Goal: Task Accomplishment & Management: Manage account settings

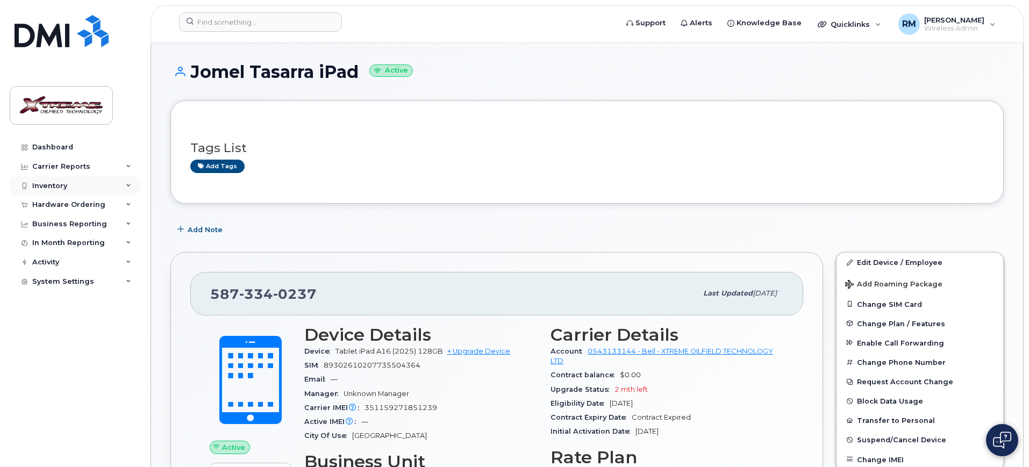
click at [68, 187] on div "Inventory" at bounding box center [75, 185] width 130 height 19
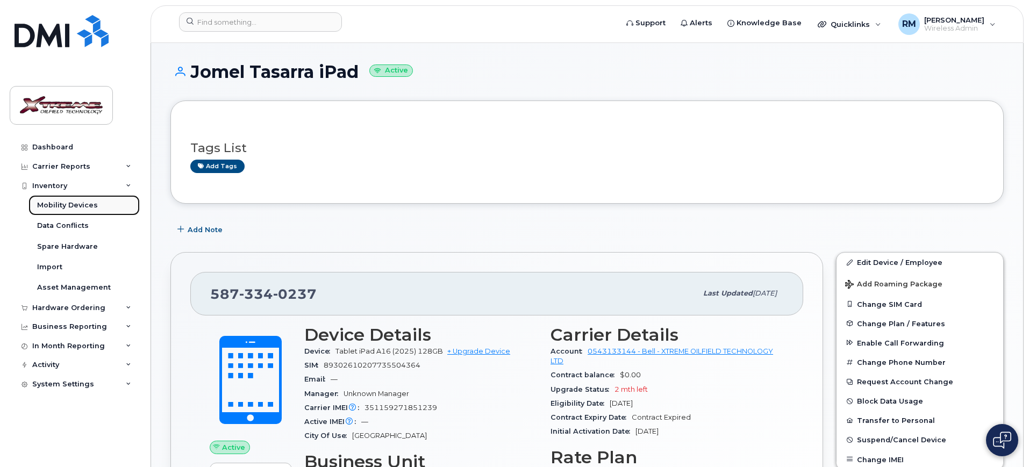
click at [68, 202] on div "Mobility Devices" at bounding box center [67, 206] width 61 height 10
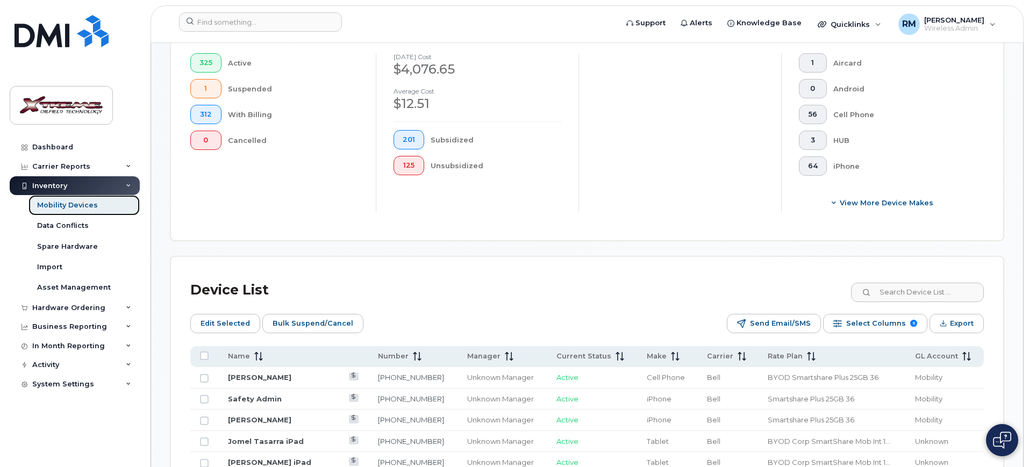
scroll to position [336, 0]
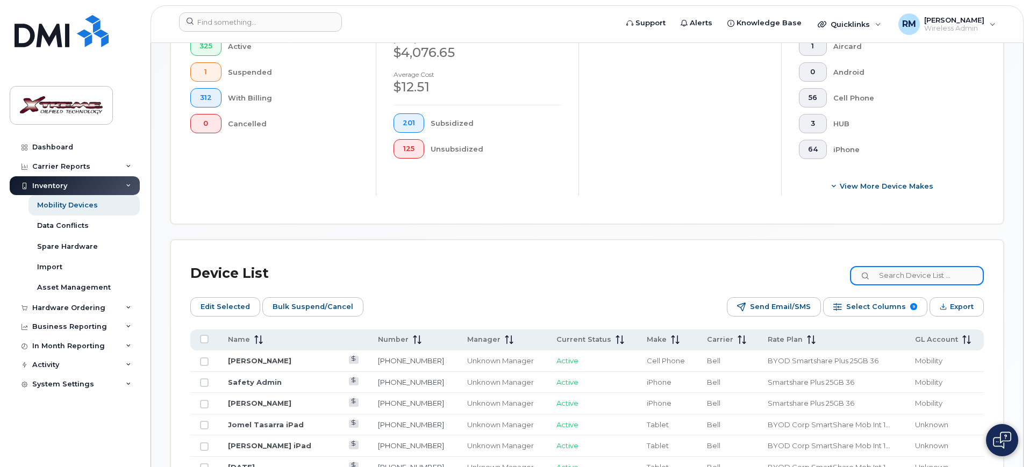
click at [943, 270] on input at bounding box center [917, 275] width 134 height 19
type input "1685"
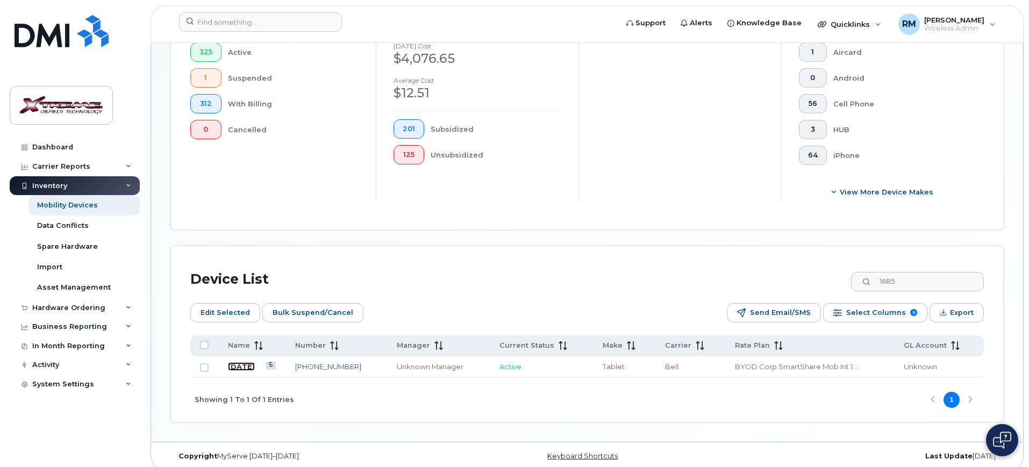
click at [233, 362] on link "July 4" at bounding box center [241, 366] width 27 height 9
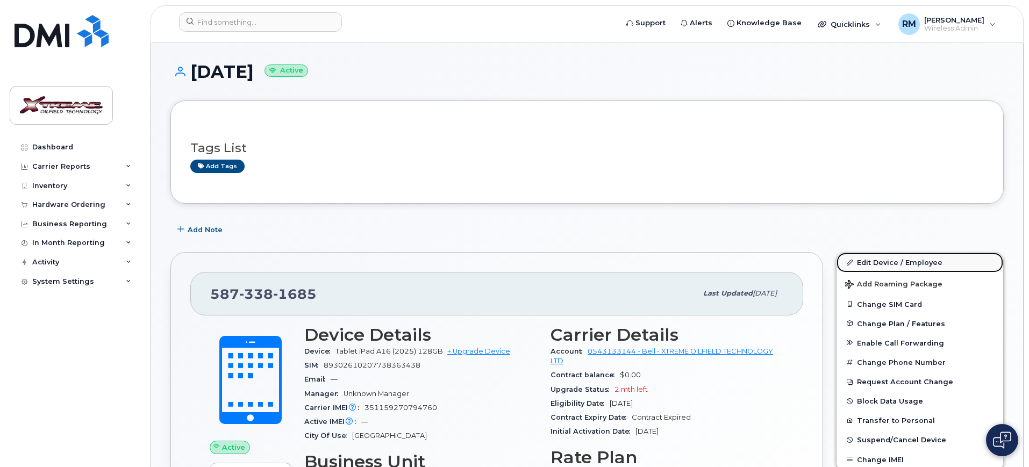
click at [892, 260] on link "Edit Device / Employee" at bounding box center [919, 262] width 167 height 19
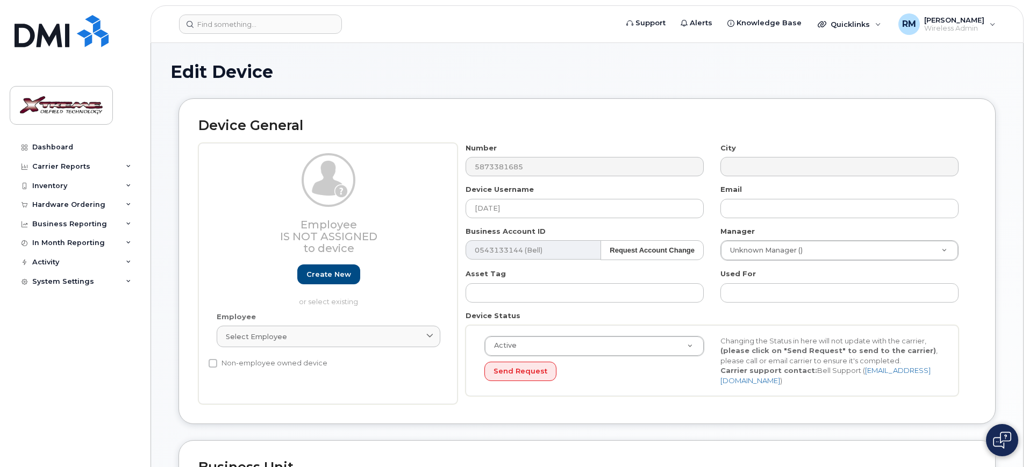
select select "4343095"
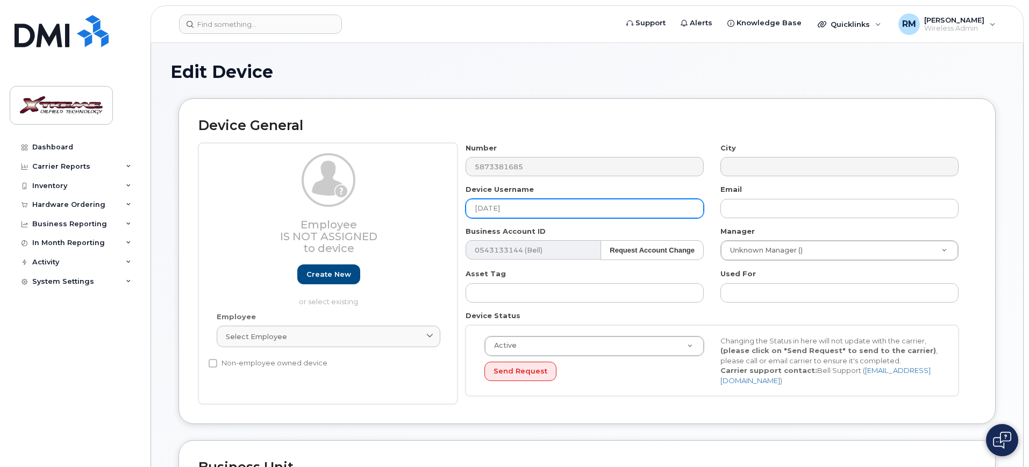
drag, startPoint x: 548, startPoint y: 205, endPoint x: 184, endPoint y: 239, distance: 365.5
click at [184, 239] on div "Device General Employee Is not assigned to device Create new or select existing…" at bounding box center [586, 261] width 817 height 326
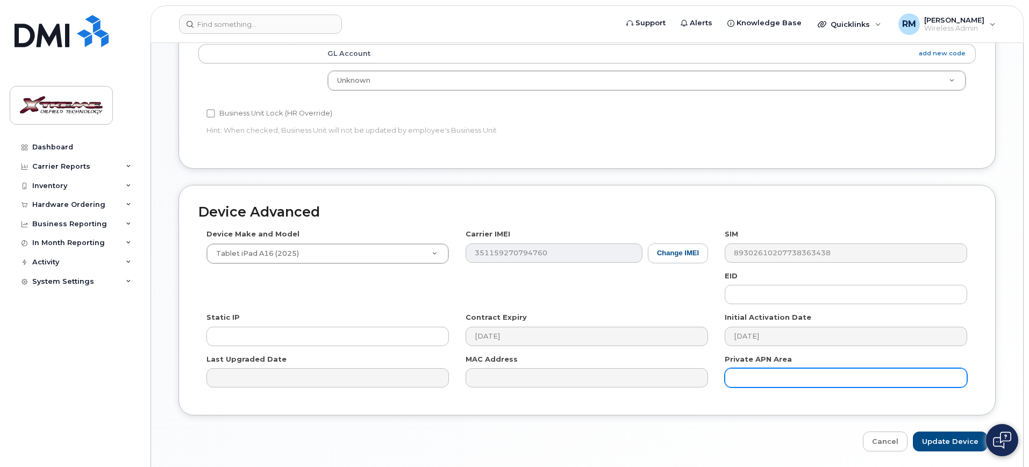
scroll to position [475, 0]
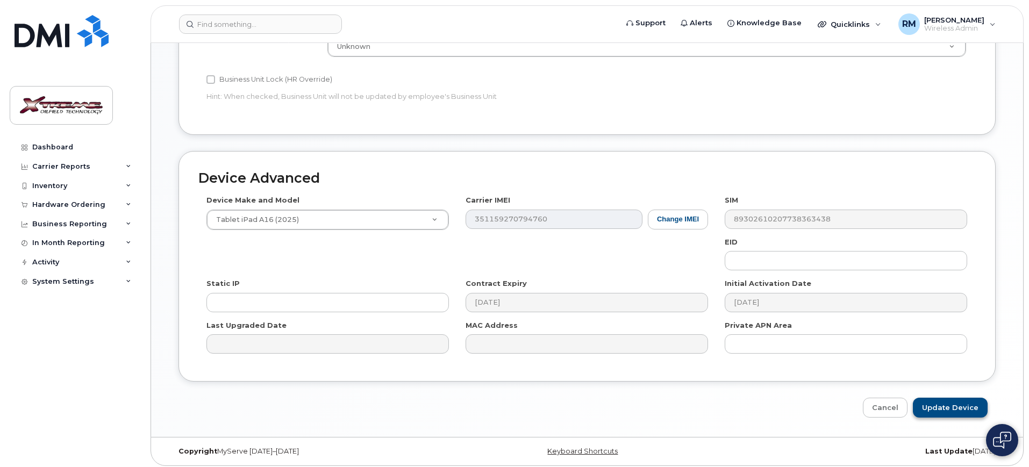
type input "Charlie Torrejos iPad"
click at [937, 399] on input "Update Device" at bounding box center [950, 408] width 75 height 20
type input "Saving..."
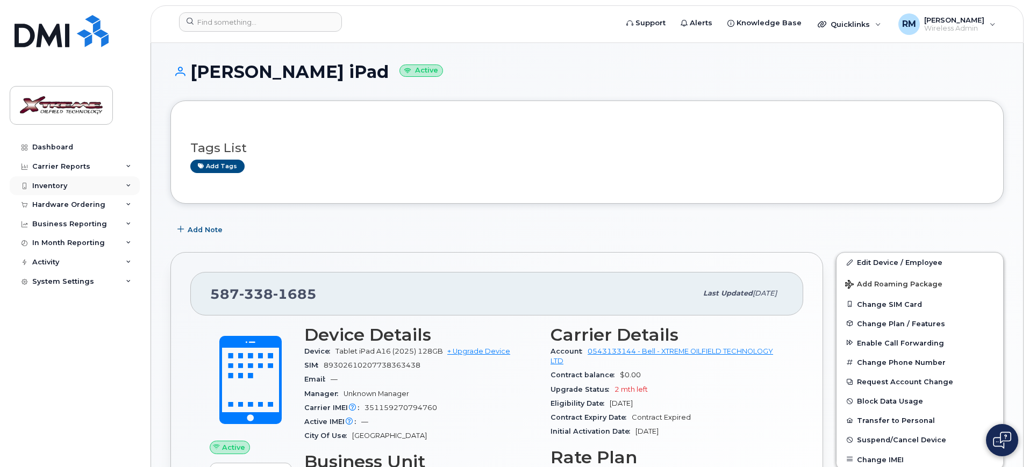
click at [41, 180] on div "Inventory" at bounding box center [75, 185] width 130 height 19
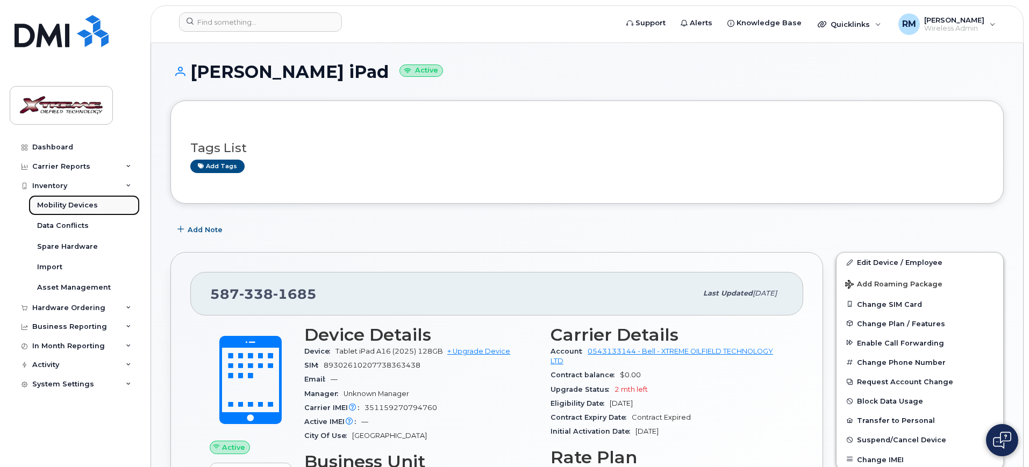
click at [53, 199] on link "Mobility Devices" at bounding box center [83, 205] width 111 height 20
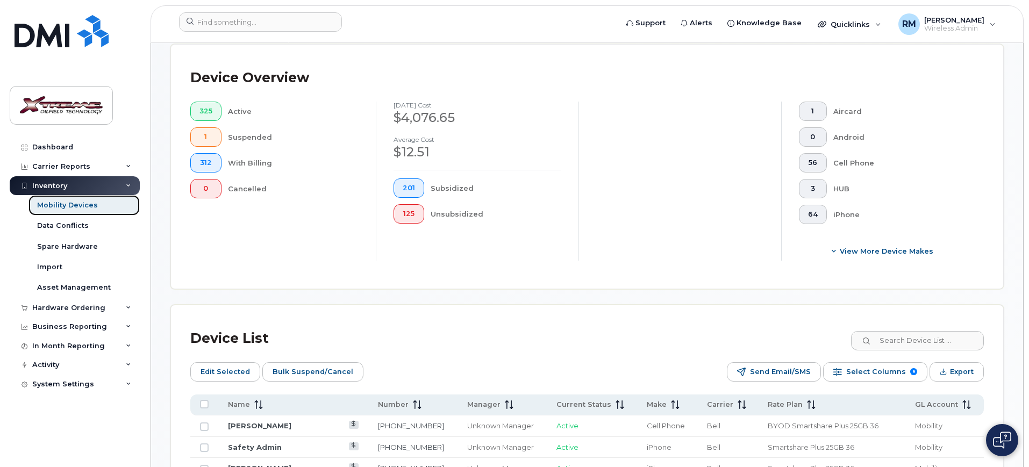
scroll to position [336, 0]
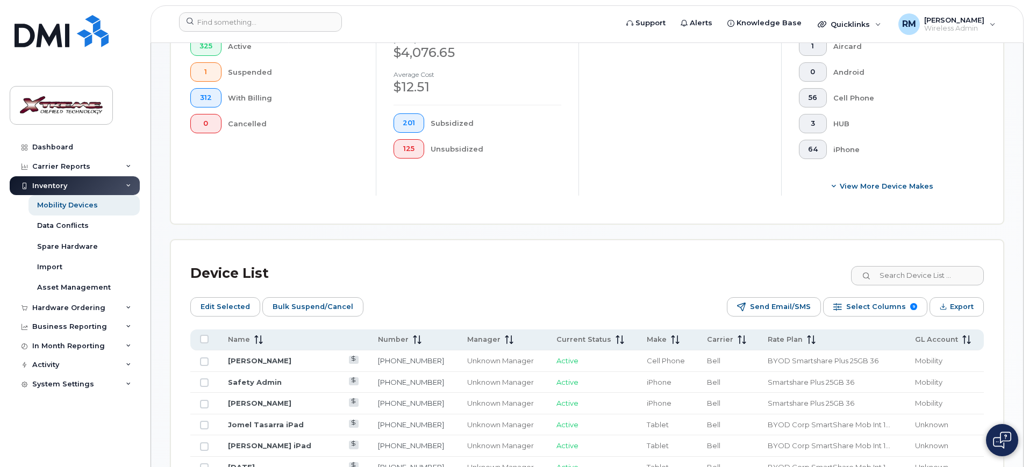
click at [929, 260] on div "Device List" at bounding box center [586, 274] width 793 height 28
click at [929, 266] on input at bounding box center [917, 275] width 134 height 19
type input "1303"
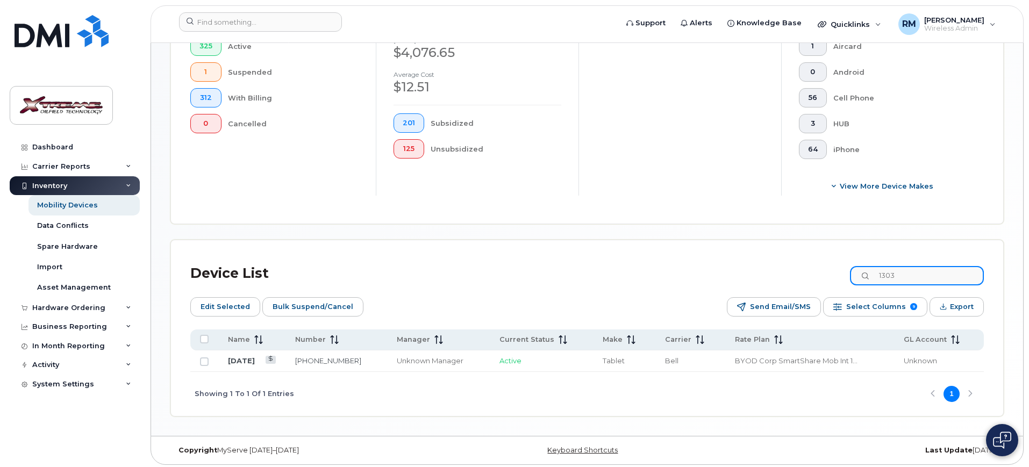
scroll to position [330, 0]
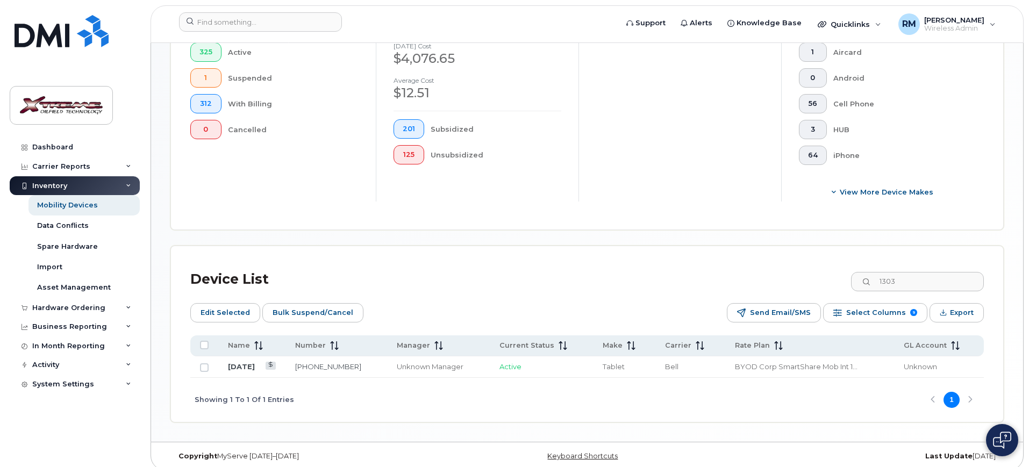
click at [593, 362] on td "[DATE]" at bounding box center [624, 367] width 62 height 22
click at [238, 362] on link "[DATE]" at bounding box center [241, 366] width 27 height 9
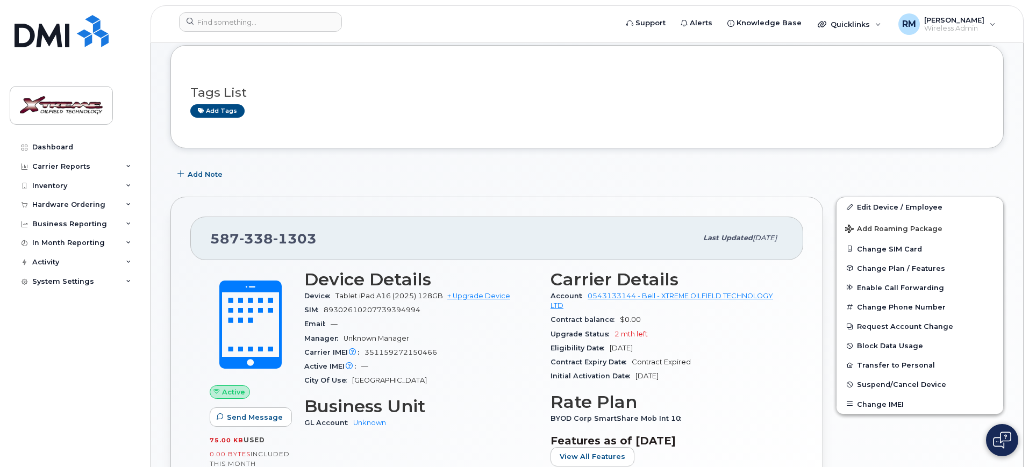
scroll to position [134, 0]
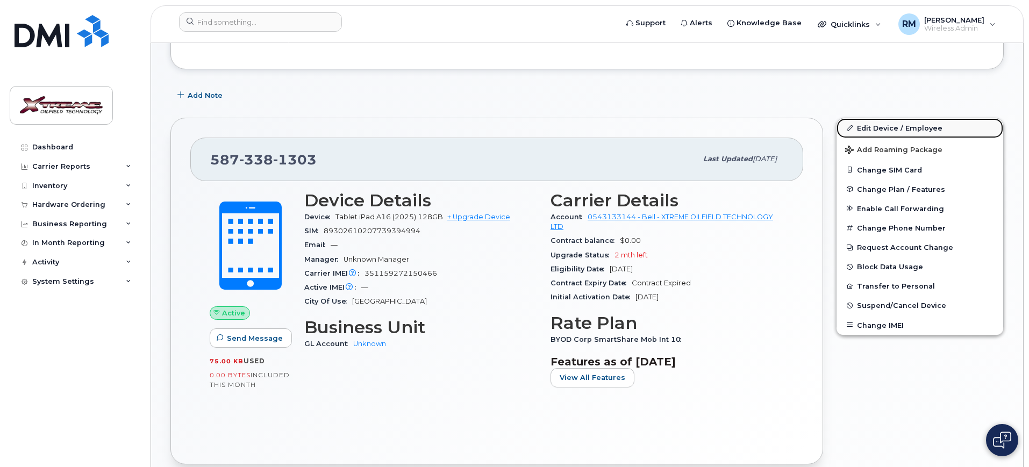
click at [921, 128] on link "Edit Device / Employee" at bounding box center [919, 127] width 167 height 19
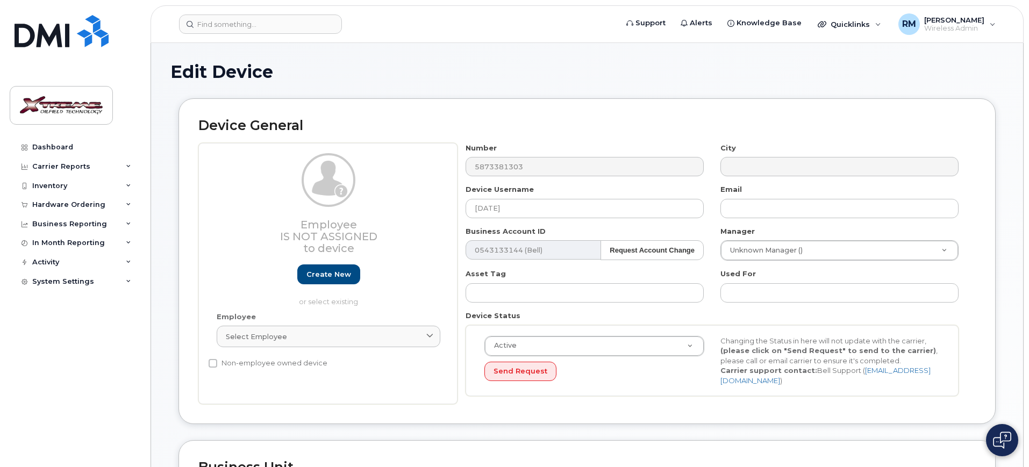
select select "4343095"
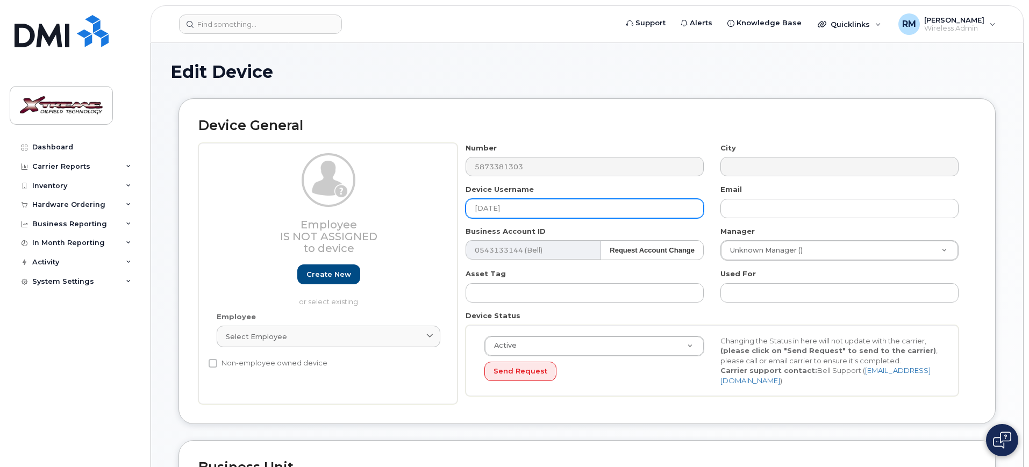
drag, startPoint x: 534, startPoint y: 206, endPoint x: 445, endPoint y: 198, distance: 90.2
click at [492, 204] on input "[DATE]" at bounding box center [585, 208] width 238 height 19
click at [500, 212] on input "[DATE]" at bounding box center [585, 208] width 238 height 19
drag, startPoint x: 505, startPoint y: 207, endPoint x: 462, endPoint y: 208, distance: 43.0
click at [462, 208] on div "Device Username July 3" at bounding box center [584, 201] width 255 height 34
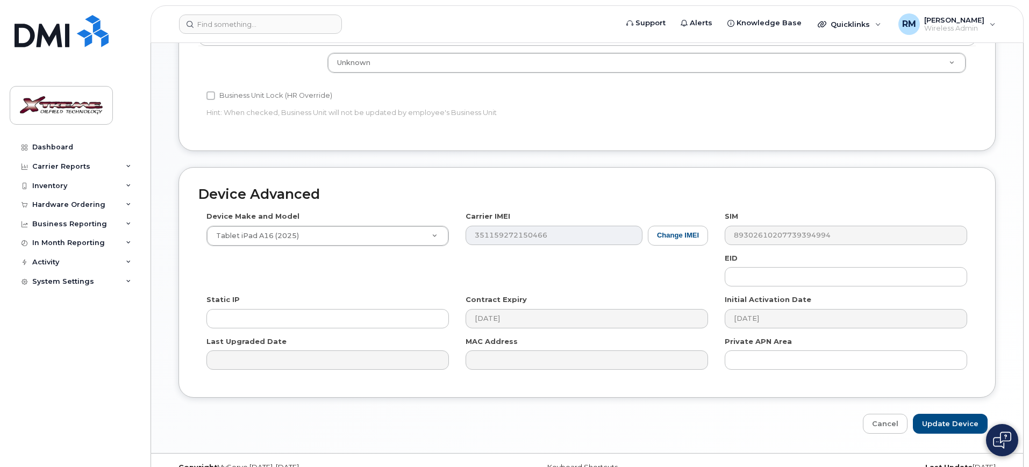
scroll to position [475, 0]
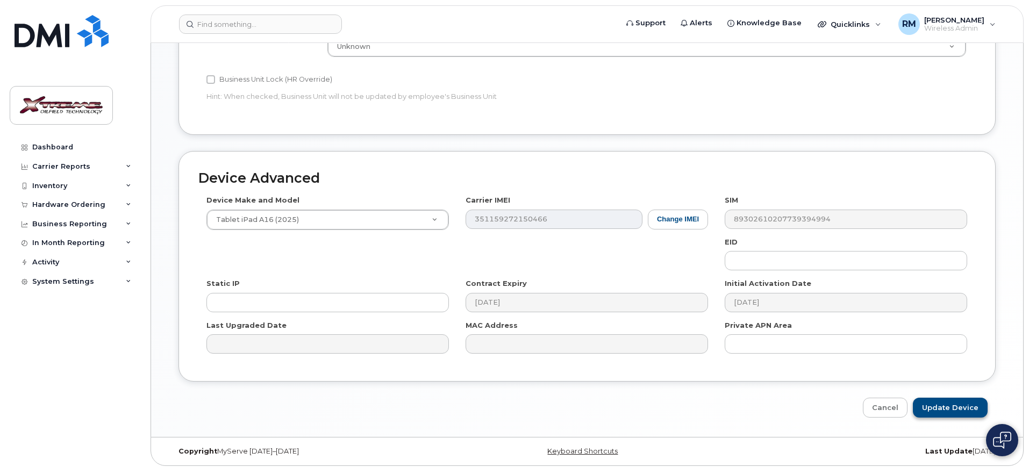
type input "David Budgen iPad"
click at [946, 401] on input "Update Device" at bounding box center [950, 408] width 75 height 20
type input "Saving..."
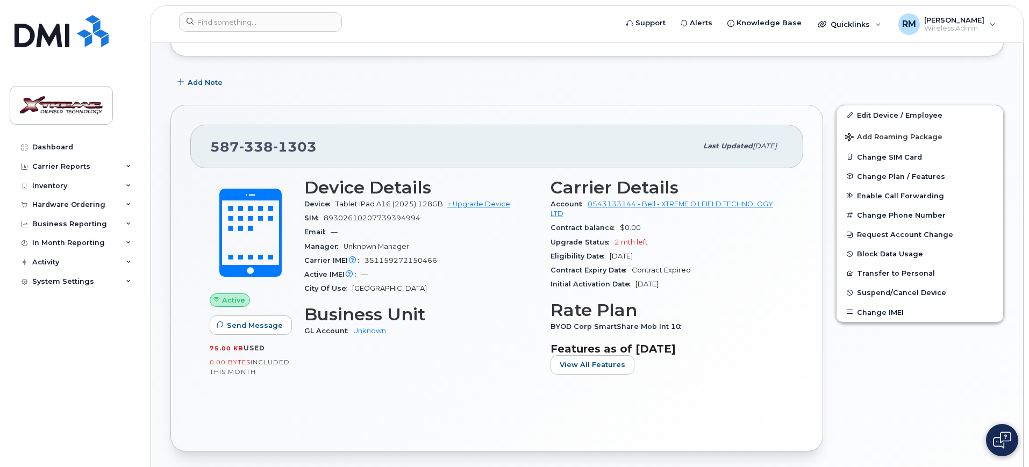
scroll to position [80, 0]
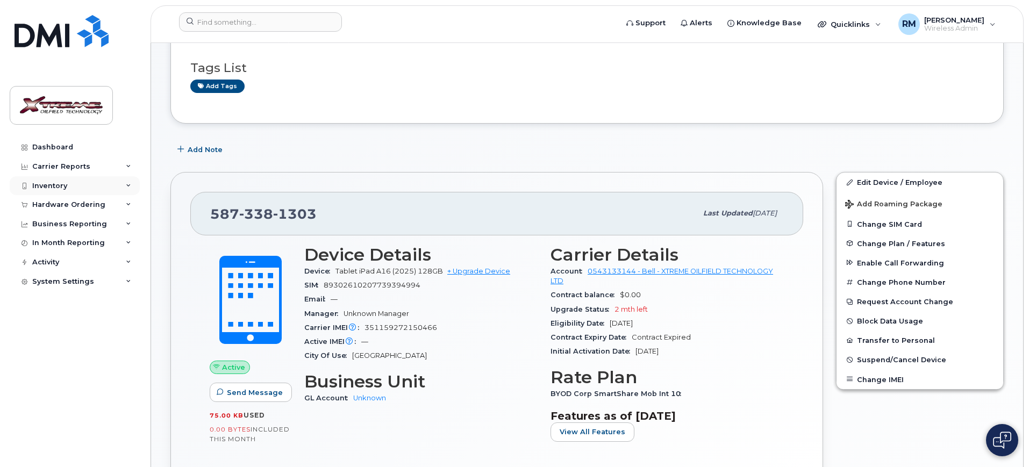
click at [67, 183] on div "Inventory" at bounding box center [75, 185] width 130 height 19
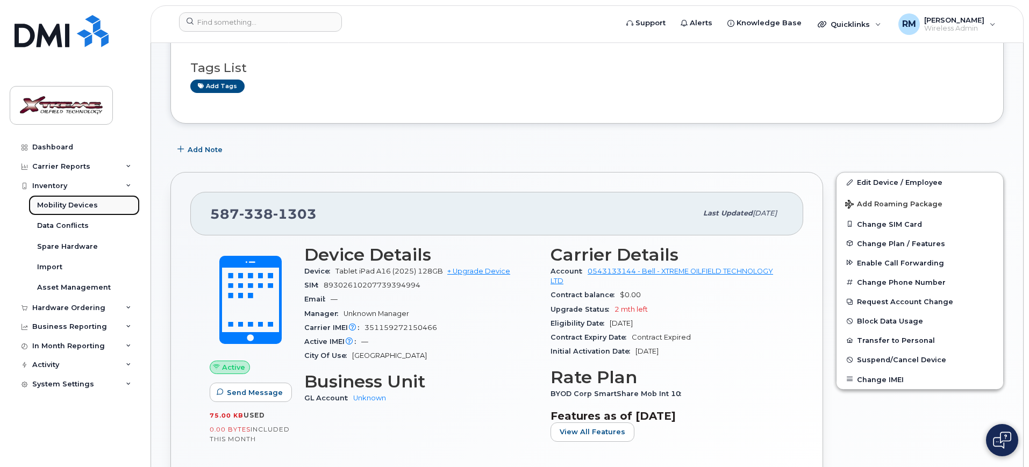
click at [87, 199] on link "Mobility Devices" at bounding box center [83, 205] width 111 height 20
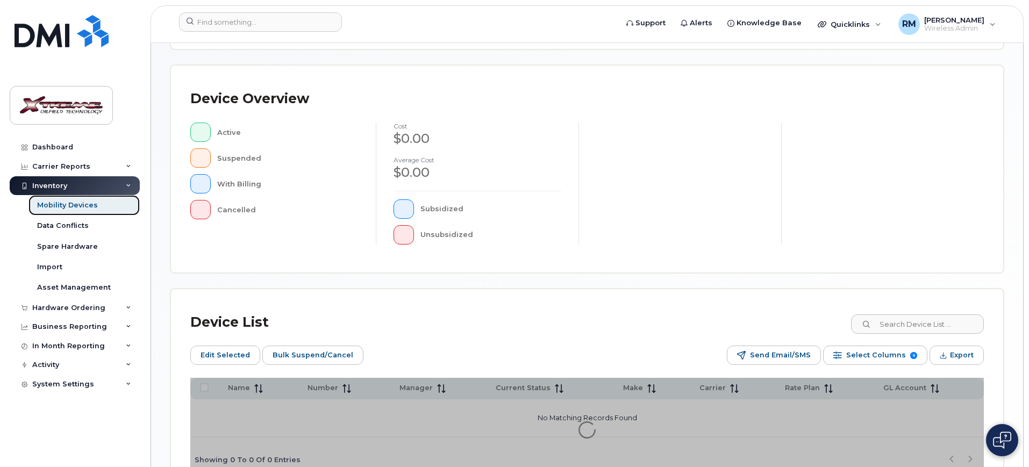
scroll to position [291, 0]
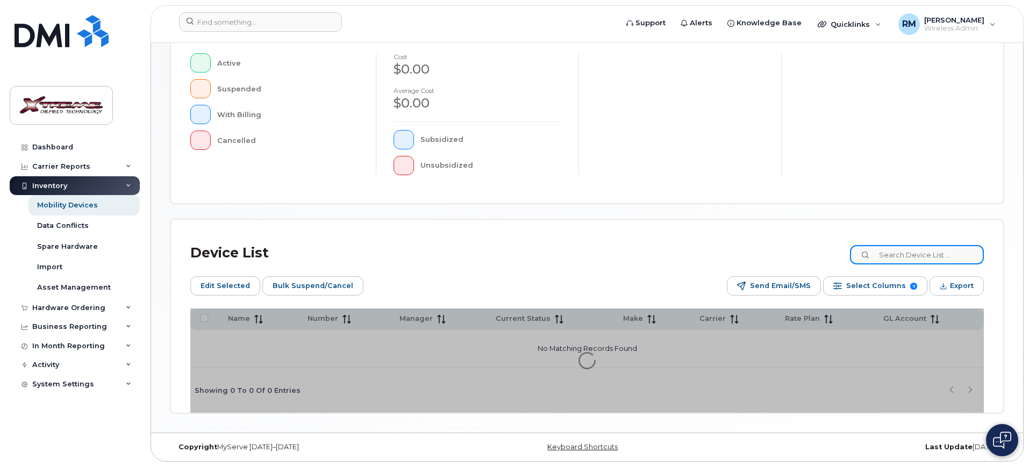
click at [926, 252] on input at bounding box center [917, 254] width 134 height 19
type input "5053"
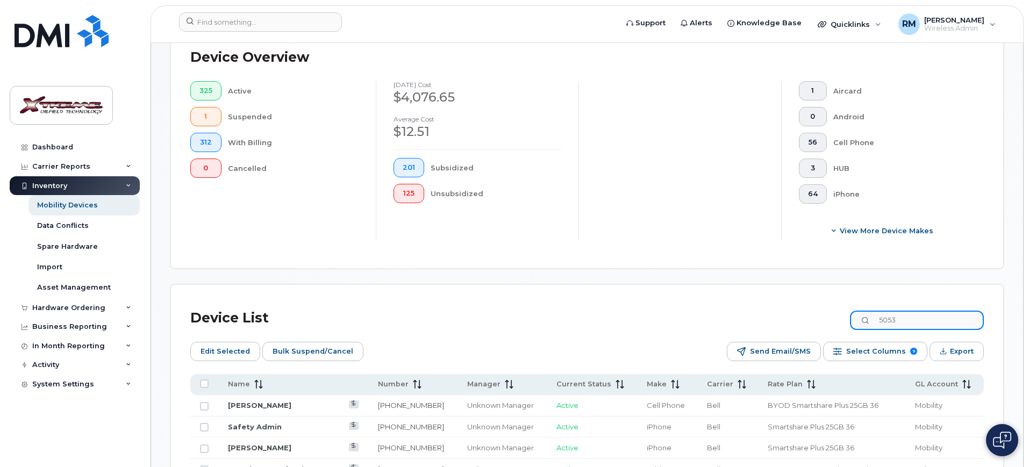
scroll to position [310, 0]
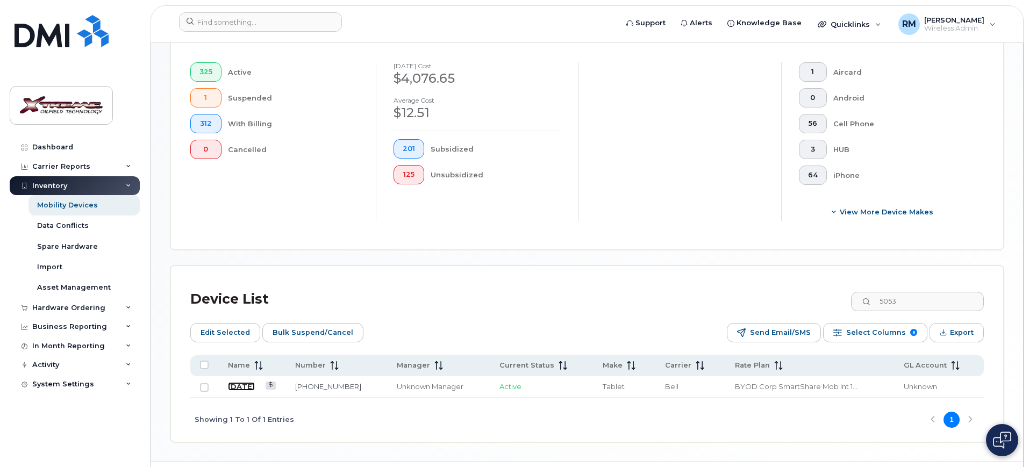
click at [237, 382] on link "[DATE]" at bounding box center [241, 386] width 27 height 9
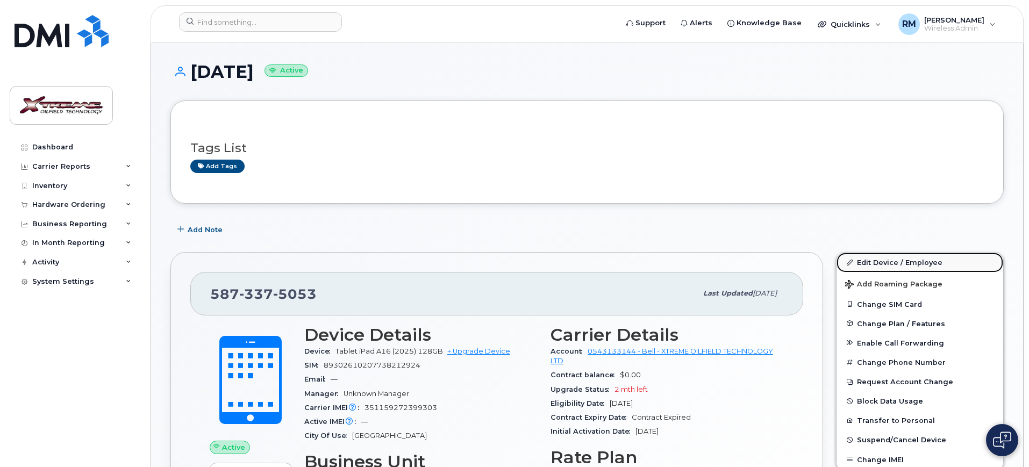
click at [904, 260] on link "Edit Device / Employee" at bounding box center [919, 262] width 167 height 19
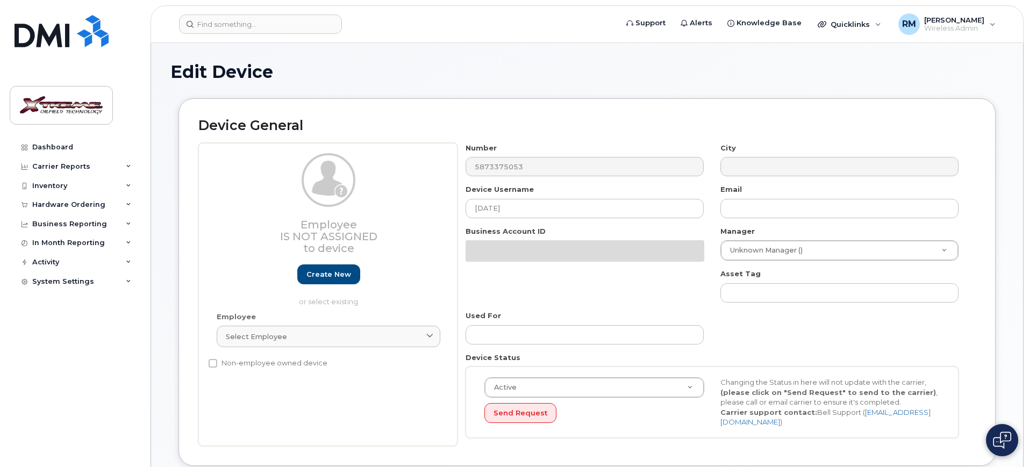
select select "4343095"
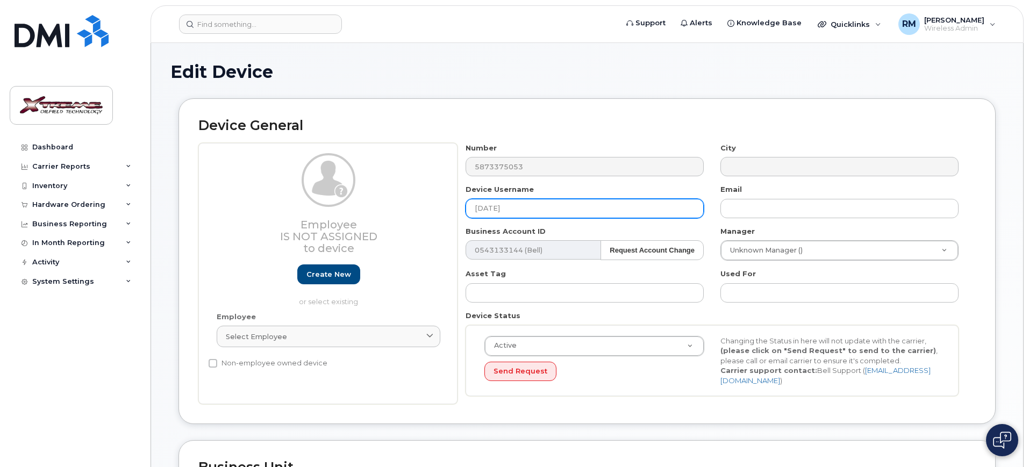
drag, startPoint x: 542, startPoint y: 211, endPoint x: 388, endPoint y: 209, distance: 154.8
click at [388, 209] on div "Employee Is not assigned to device Create new or select existing Employee Selec…" at bounding box center [586, 274] width 777 height 262
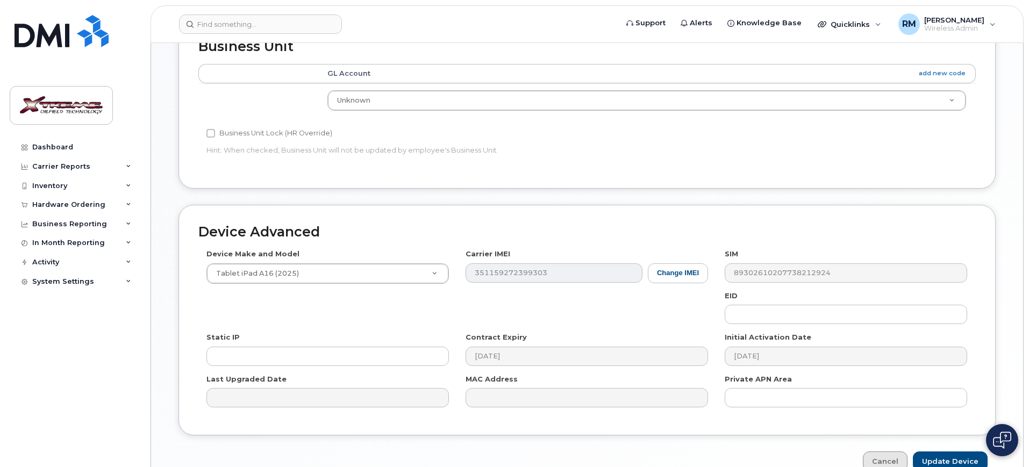
scroll to position [475, 0]
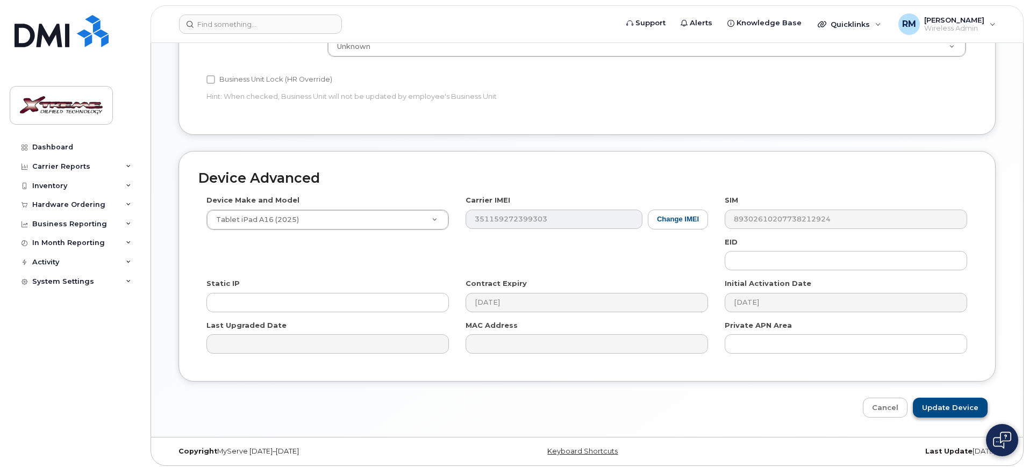
type input "Zardie Cave iPad"
click at [936, 402] on input "Update Device" at bounding box center [950, 408] width 75 height 20
type input "Saving..."
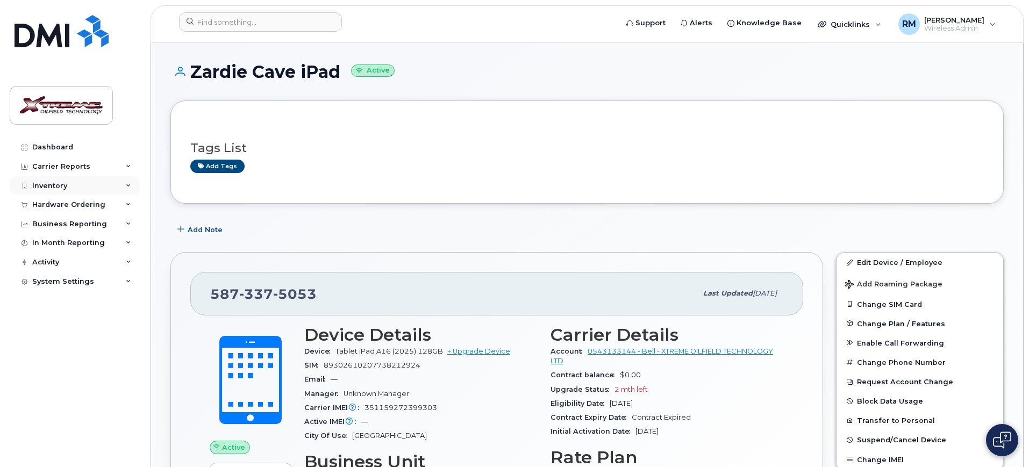
click at [35, 185] on div "Inventory" at bounding box center [49, 186] width 35 height 9
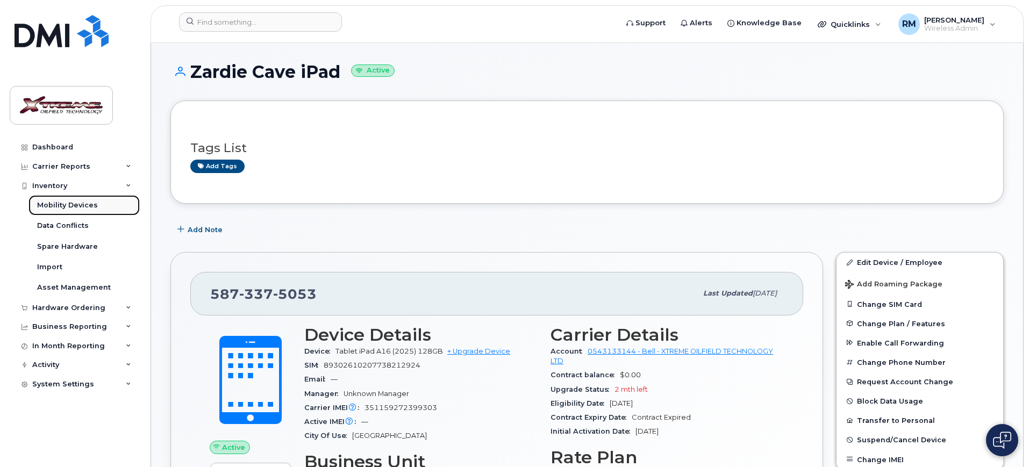
click at [71, 209] on div "Mobility Devices" at bounding box center [67, 206] width 61 height 10
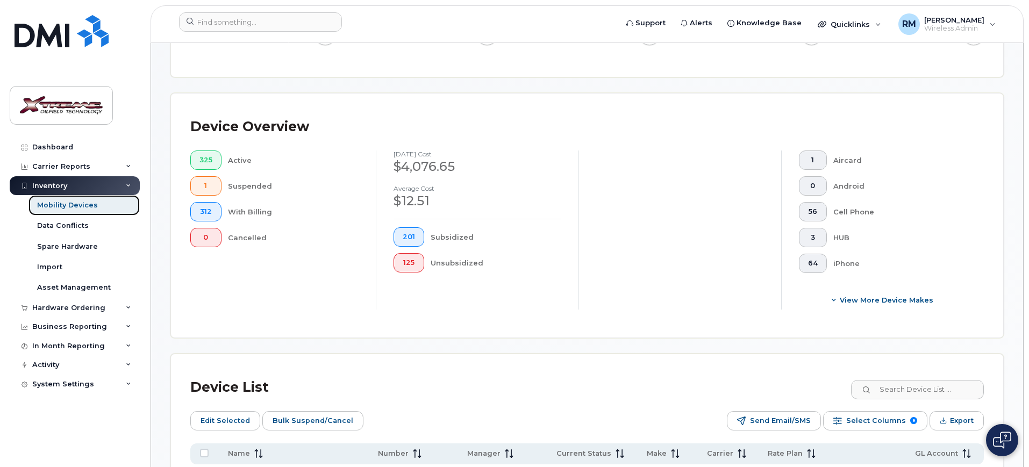
scroll to position [336, 0]
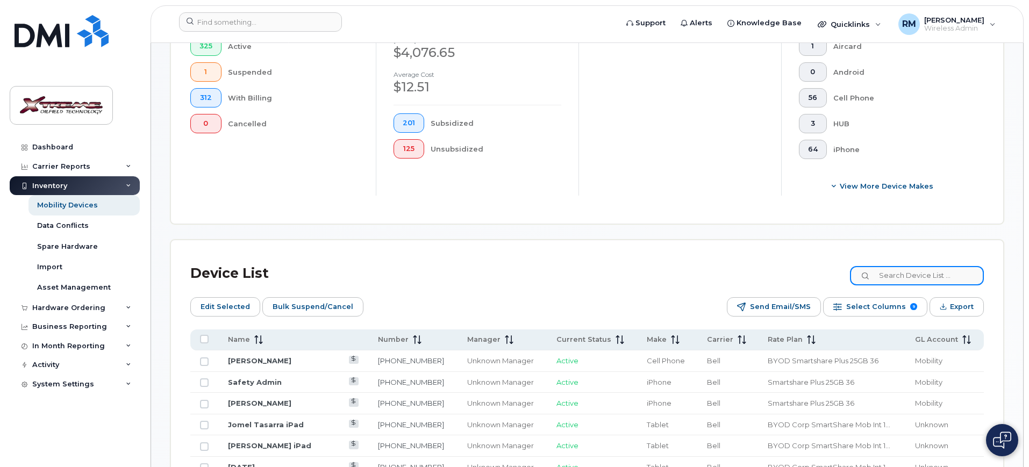
click at [923, 266] on input at bounding box center [917, 275] width 134 height 19
type input "2768"
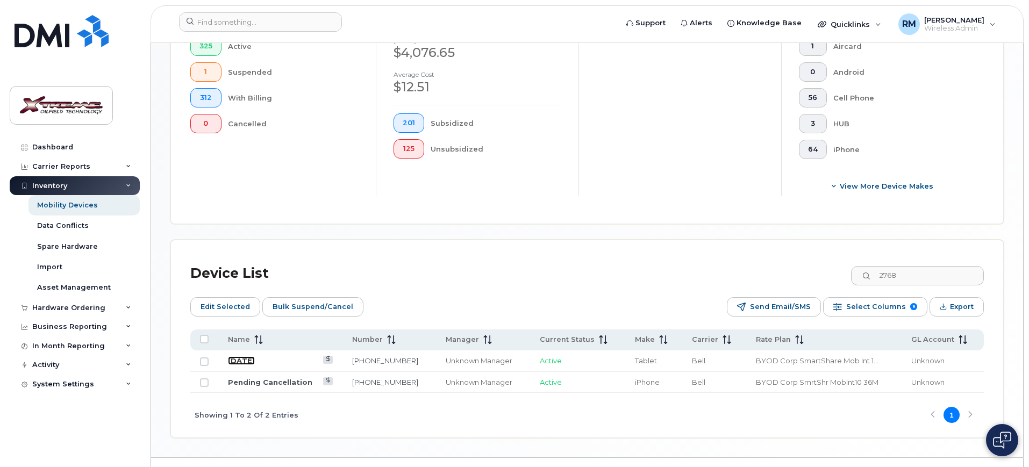
click at [239, 356] on link "July 1" at bounding box center [241, 360] width 27 height 9
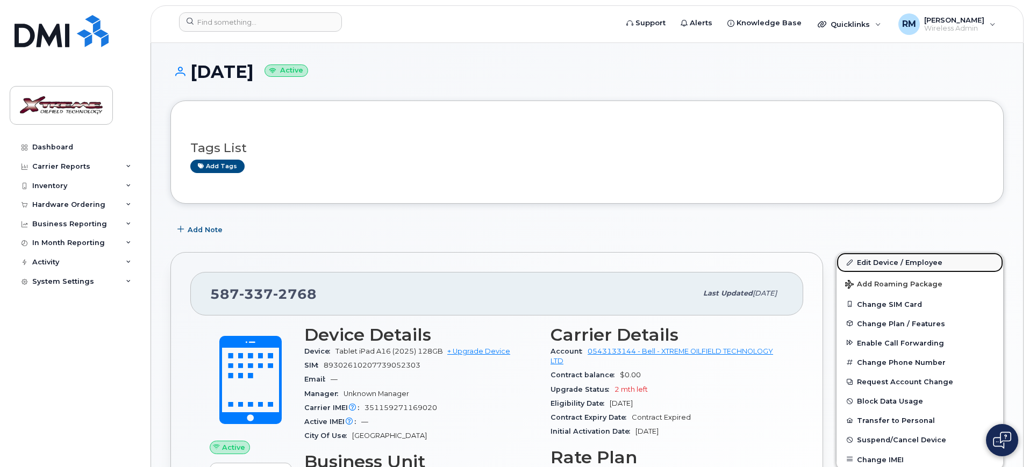
click at [919, 259] on link "Edit Device / Employee" at bounding box center [919, 262] width 167 height 19
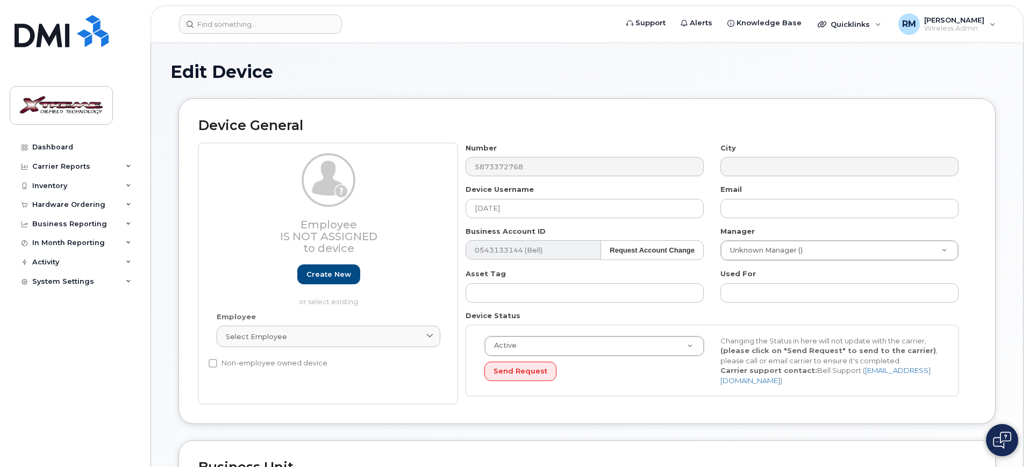
select select "4343095"
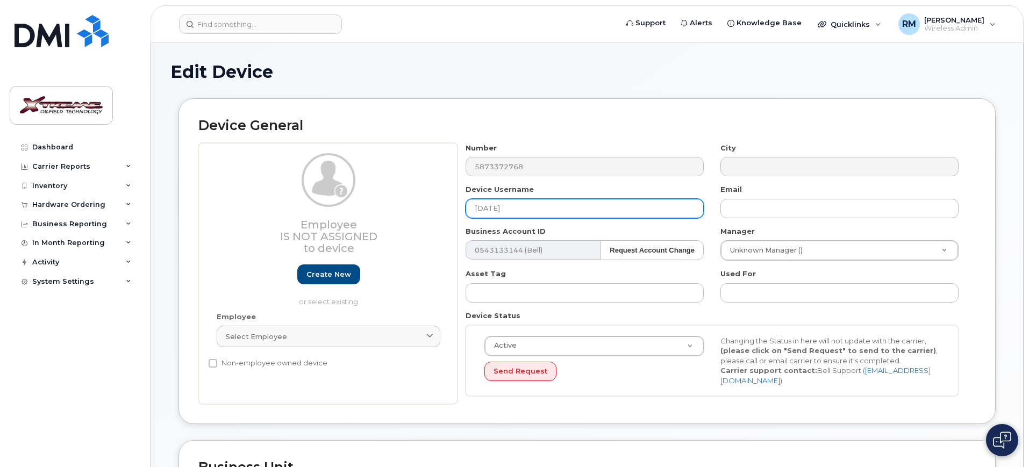
drag, startPoint x: 464, startPoint y: 204, endPoint x: 307, endPoint y: 196, distance: 157.2
click at [307, 196] on div "Employee Is not assigned to device Create new or select existing Employee Selec…" at bounding box center [586, 274] width 777 height 262
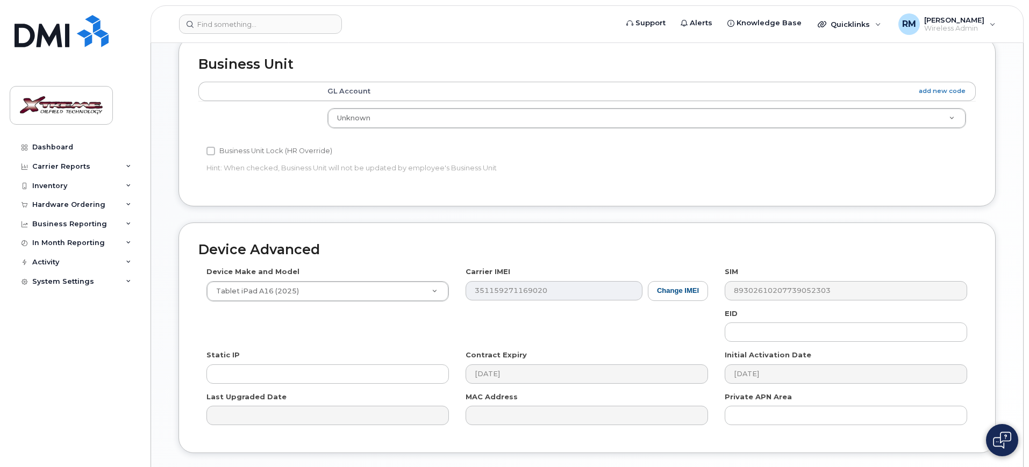
scroll to position [475, 0]
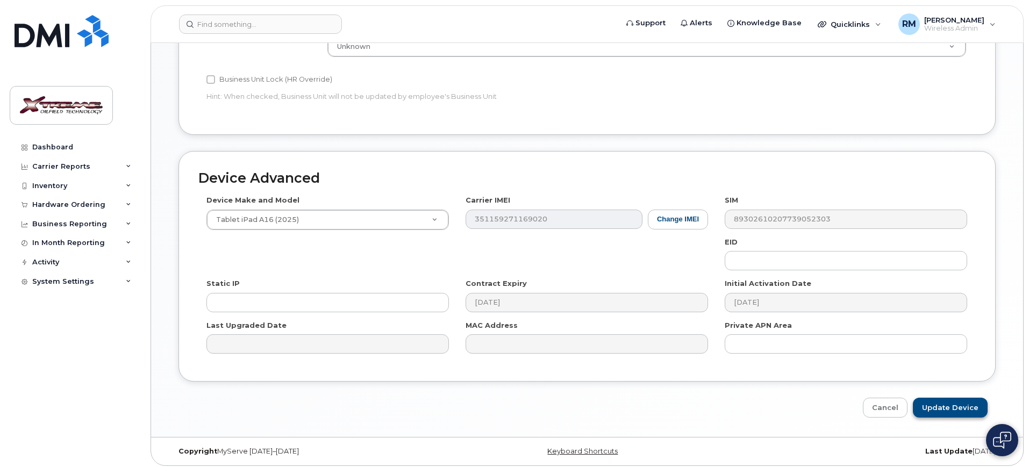
type input "Richard Pasion iPad"
click at [952, 398] on input "Update Device" at bounding box center [950, 408] width 75 height 20
type input "Saving..."
